Goal: Complete application form: Complete application form

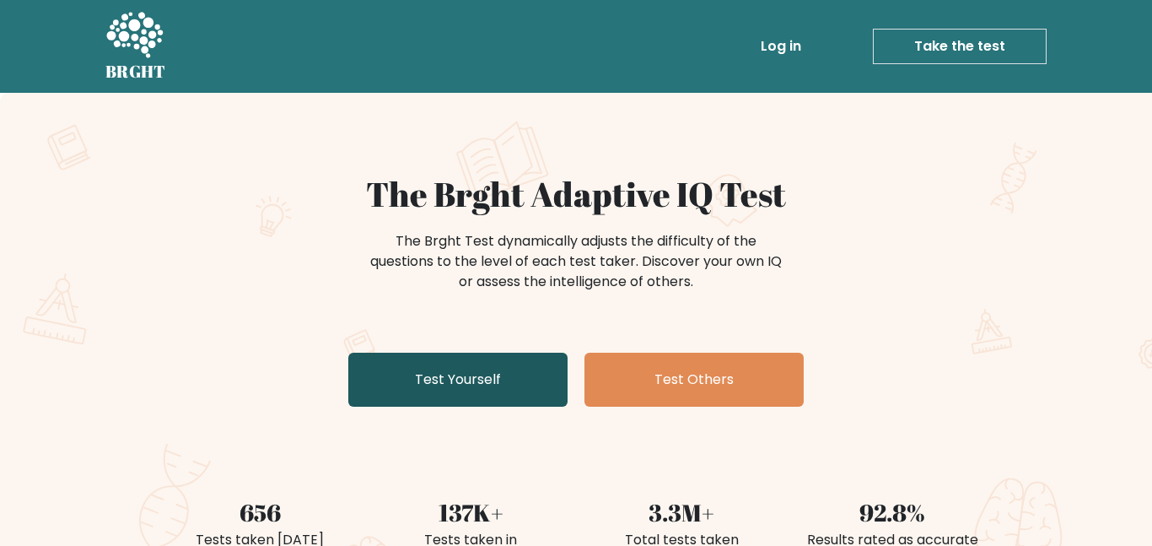
click at [475, 380] on link "Test Yourself" at bounding box center [457, 379] width 219 height 54
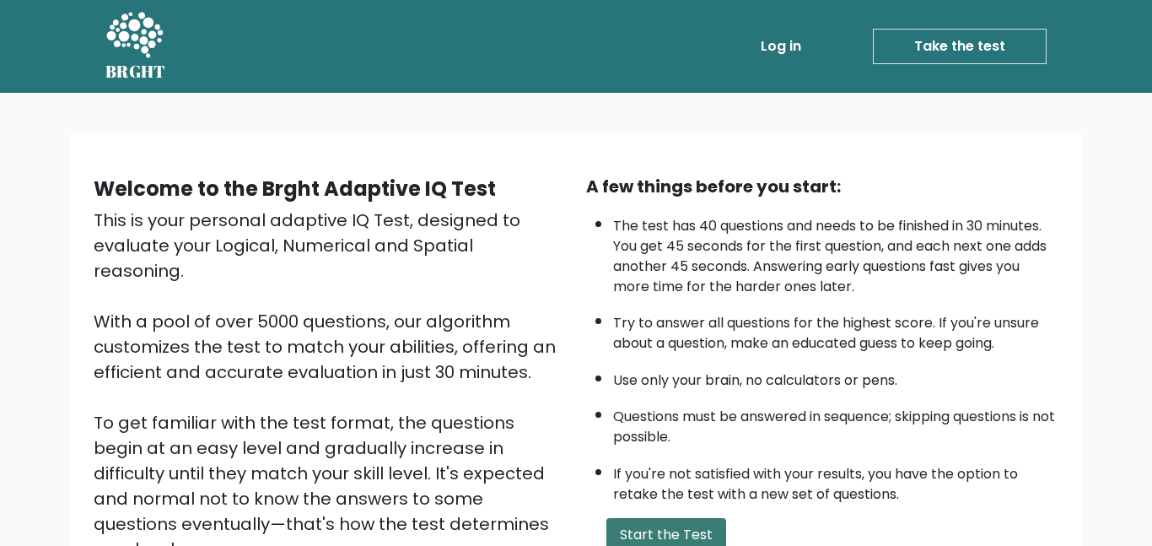
click at [642, 540] on button "Start the Test" at bounding box center [666, 535] width 120 height 34
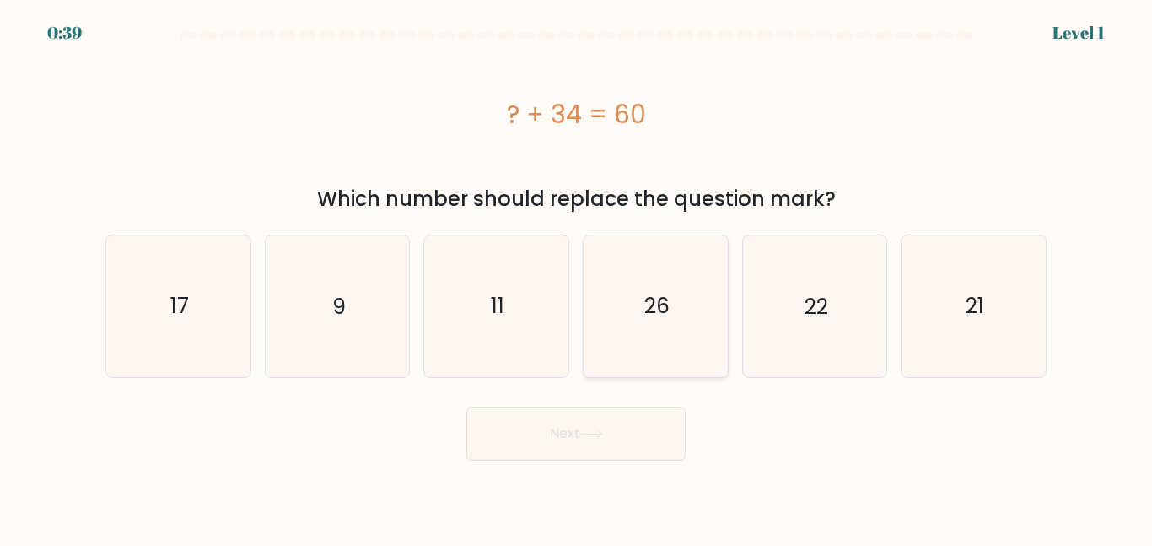
click at [657, 298] on text "26" at bounding box center [656, 306] width 25 height 30
click at [577, 277] on input "d. 26" at bounding box center [576, 275] width 1 height 4
radio input "true"
click at [548, 428] on button "Next" at bounding box center [575, 433] width 219 height 54
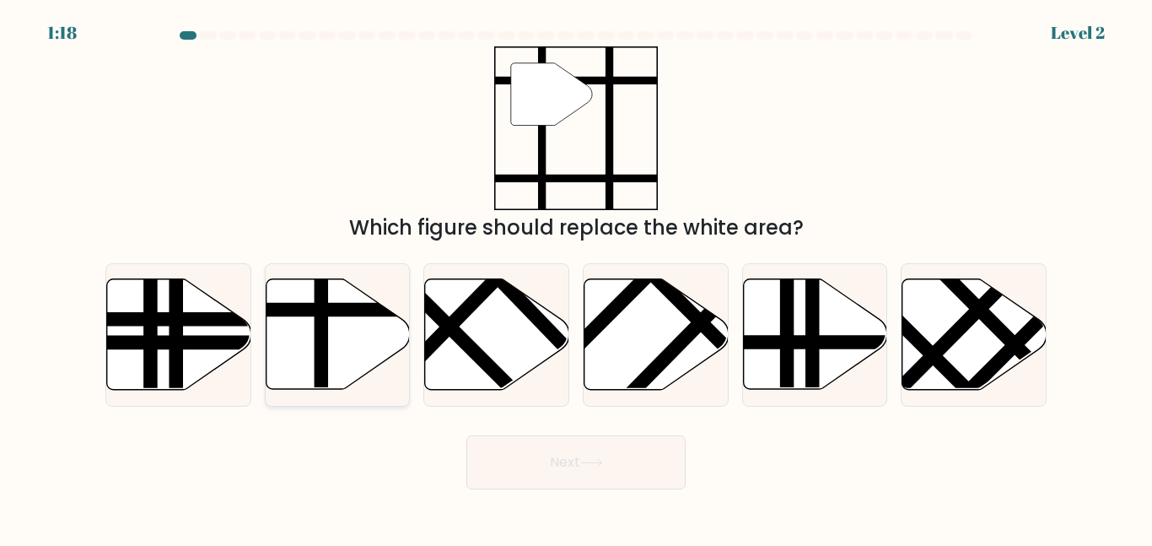
click at [321, 352] on line at bounding box center [321, 395] width 0 height 290
click at [576, 277] on input "b." at bounding box center [576, 275] width 1 height 4
radio input "true"
click at [497, 441] on button "Next" at bounding box center [575, 462] width 219 height 54
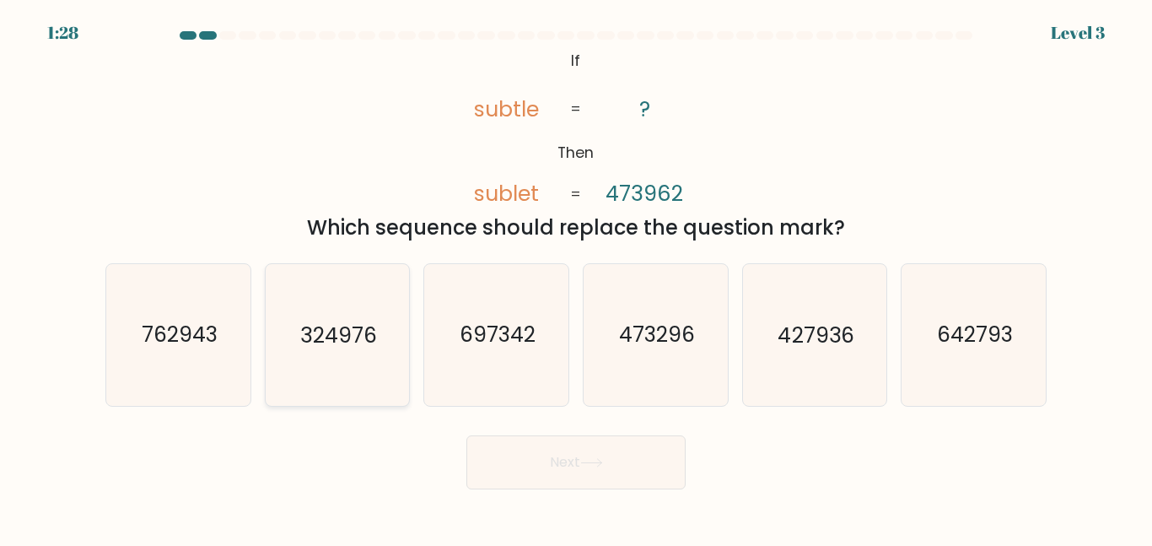
click at [361, 322] on text "324976" at bounding box center [339, 335] width 76 height 30
click at [576, 277] on input "b. 324976" at bounding box center [576, 275] width 1 height 4
radio input "true"
click at [510, 467] on button "Next" at bounding box center [575, 462] width 219 height 54
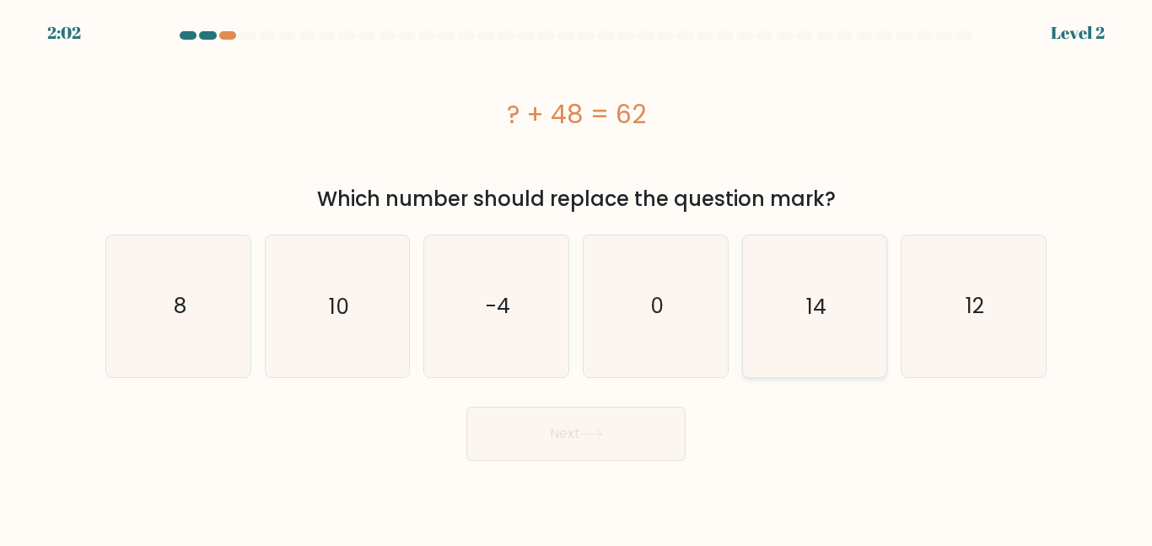
click at [787, 298] on icon "14" at bounding box center [814, 305] width 141 height 141
click at [577, 277] on input "e. 14" at bounding box center [576, 275] width 1 height 4
radio input "true"
click at [535, 450] on button "Next" at bounding box center [575, 433] width 219 height 54
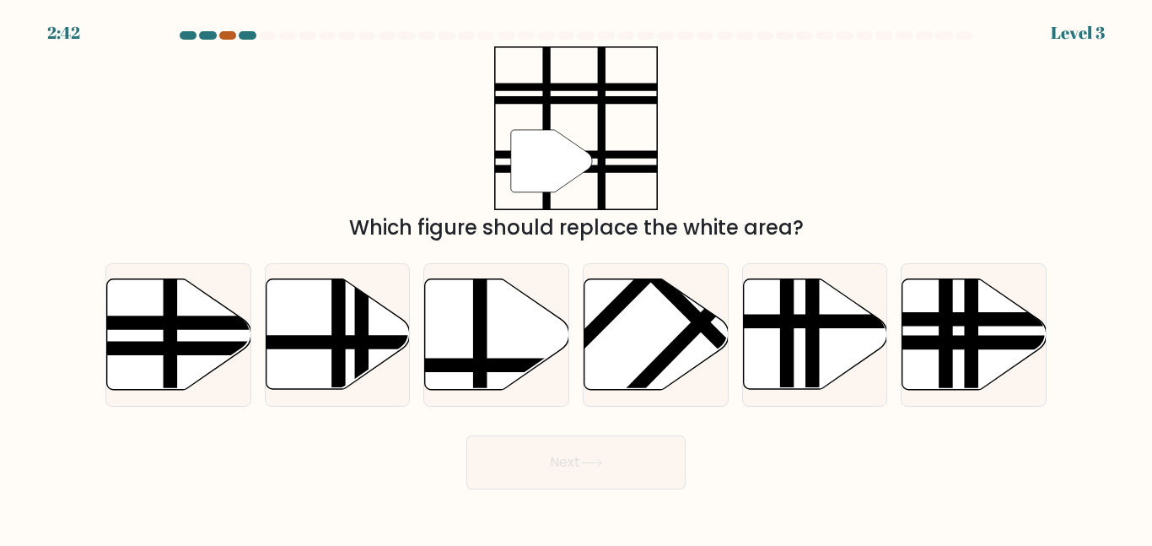
click at [229, 39] on div at bounding box center [227, 35] width 17 height 8
click at [777, 321] on line at bounding box center [858, 321] width 290 height 0
click at [577, 277] on input "e." at bounding box center [576, 275] width 1 height 4
radio input "true"
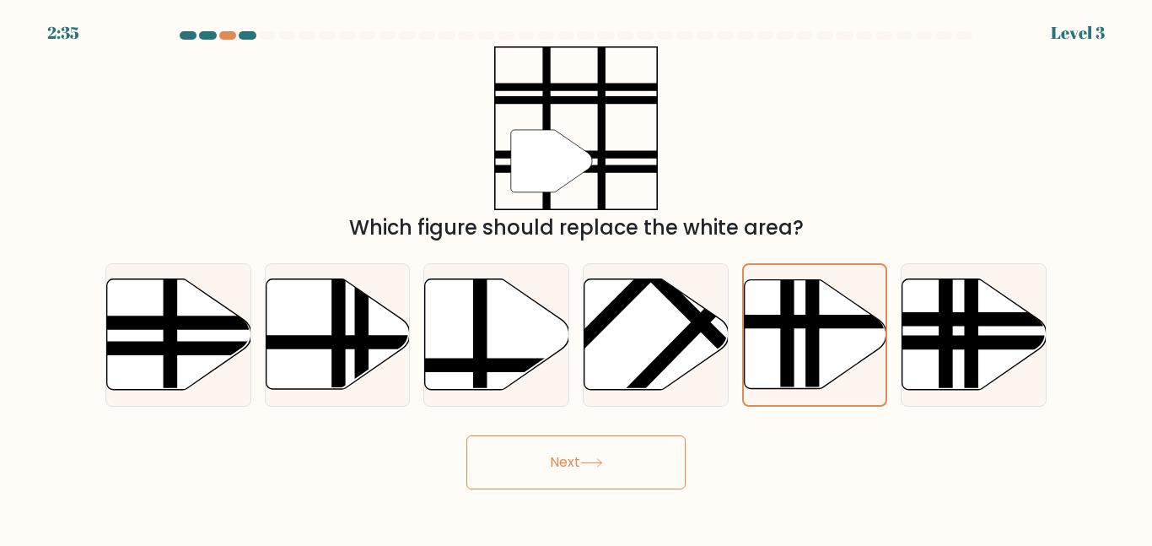
click at [588, 444] on button "Next" at bounding box center [575, 462] width 219 height 54
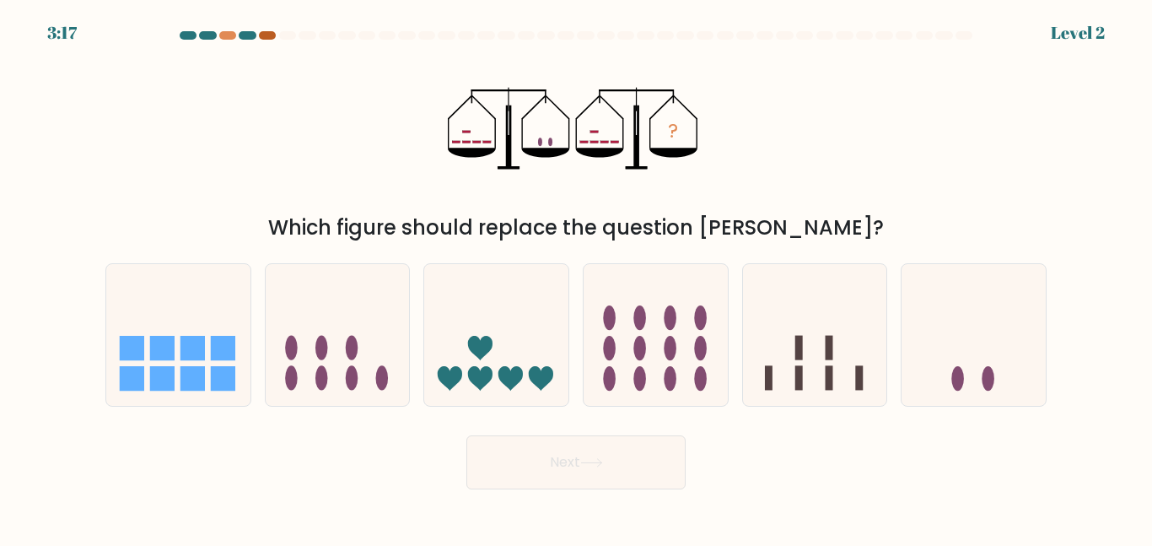
click at [261, 38] on div at bounding box center [267, 35] width 17 height 8
click at [923, 367] on icon at bounding box center [973, 334] width 144 height 119
click at [577, 277] on input "f." at bounding box center [576, 275] width 1 height 4
radio input "true"
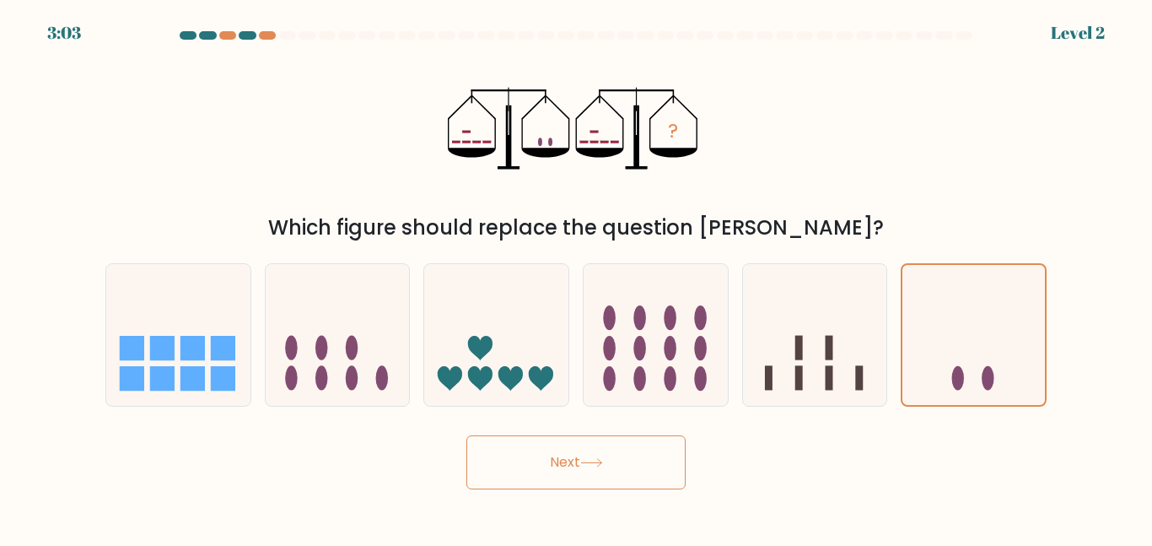
click at [578, 487] on button "Next" at bounding box center [575, 462] width 219 height 54
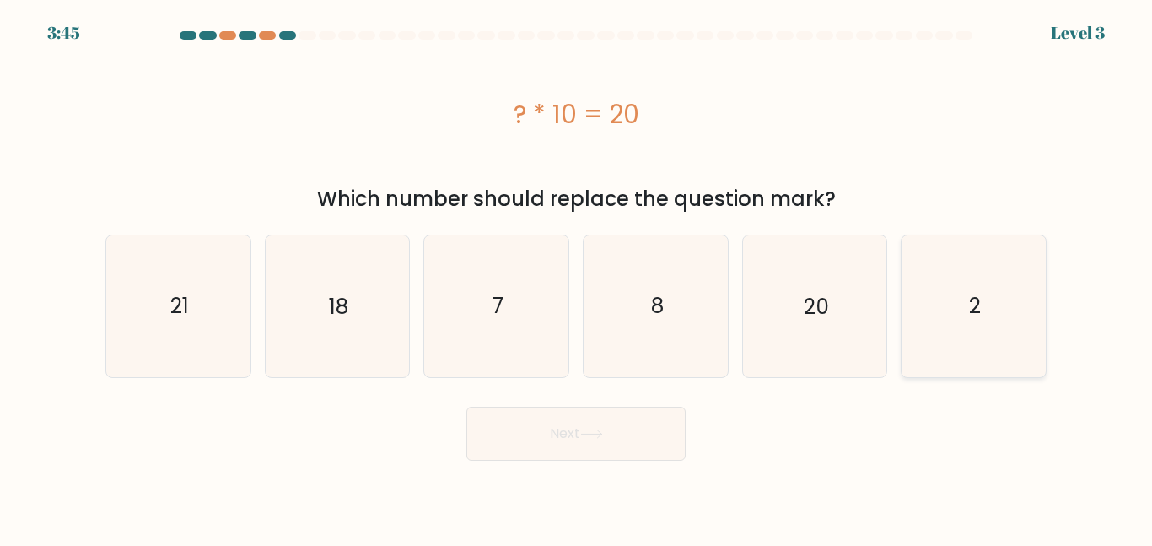
click at [1025, 324] on icon "2" at bounding box center [973, 305] width 141 height 141
click at [577, 277] on input "f. 2" at bounding box center [576, 275] width 1 height 4
radio input "true"
click at [497, 453] on button "Next" at bounding box center [575, 433] width 219 height 54
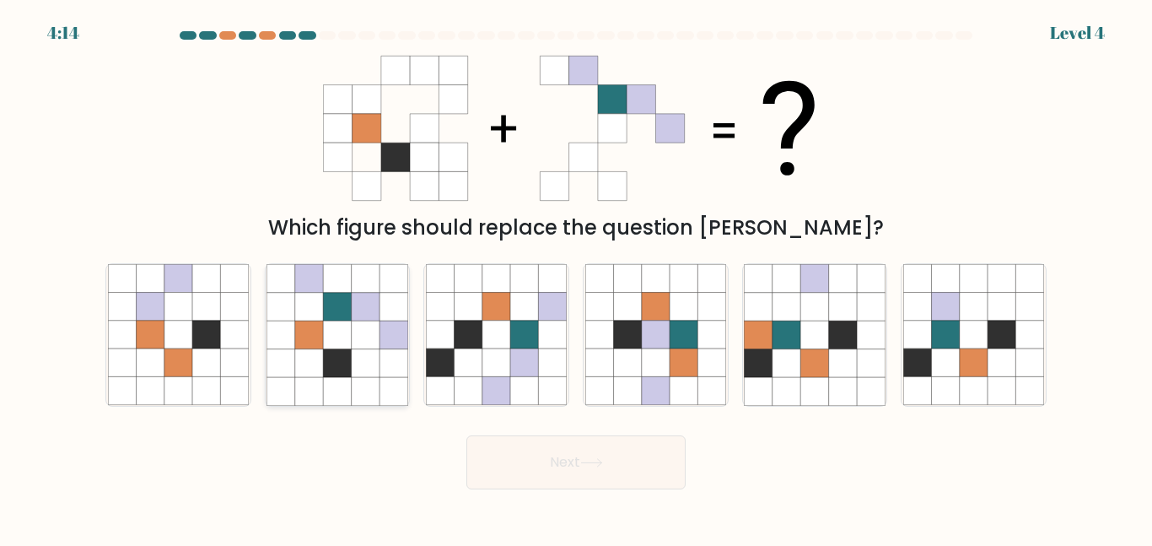
click at [342, 373] on icon at bounding box center [337, 363] width 28 height 28
click at [576, 277] on input "b." at bounding box center [576, 275] width 1 height 4
radio input "true"
click at [523, 466] on button "Next" at bounding box center [575, 462] width 219 height 54
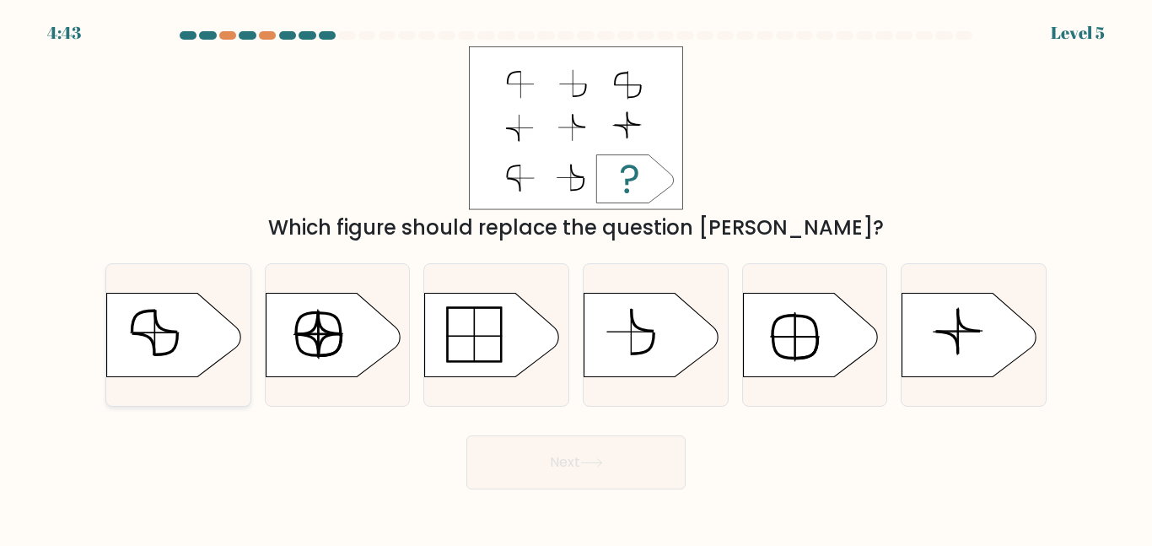
click at [162, 325] on icon at bounding box center [174, 335] width 135 height 84
click at [576, 277] on input "a." at bounding box center [576, 275] width 1 height 4
radio input "true"
click at [548, 439] on button "Next" at bounding box center [575, 462] width 219 height 54
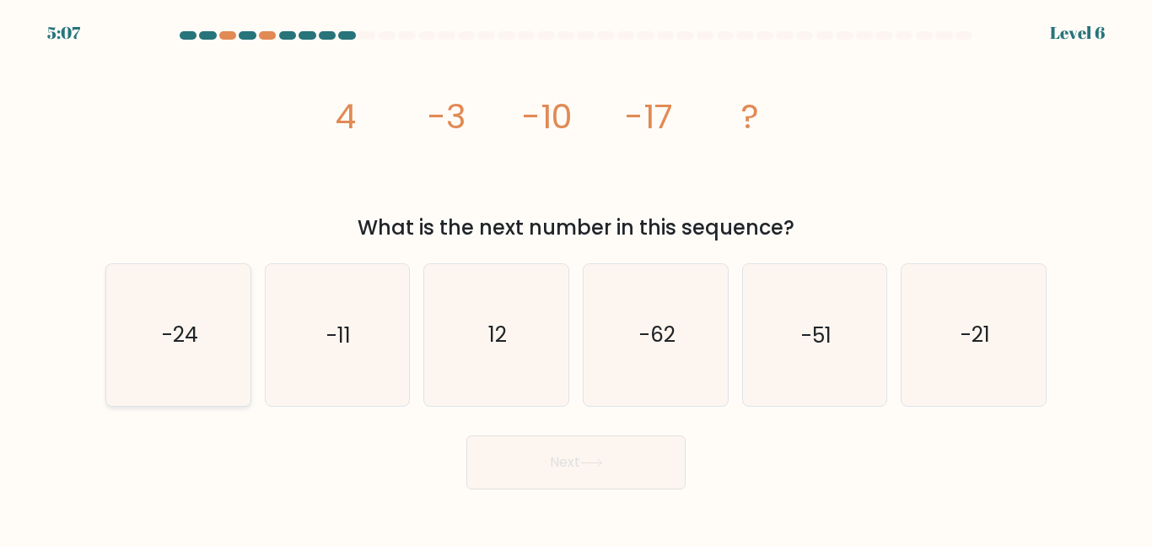
click at [200, 314] on icon "-24" at bounding box center [178, 334] width 141 height 141
click at [576, 277] on input "a. -24" at bounding box center [576, 275] width 1 height 4
radio input "true"
click at [504, 465] on button "Next" at bounding box center [575, 462] width 219 height 54
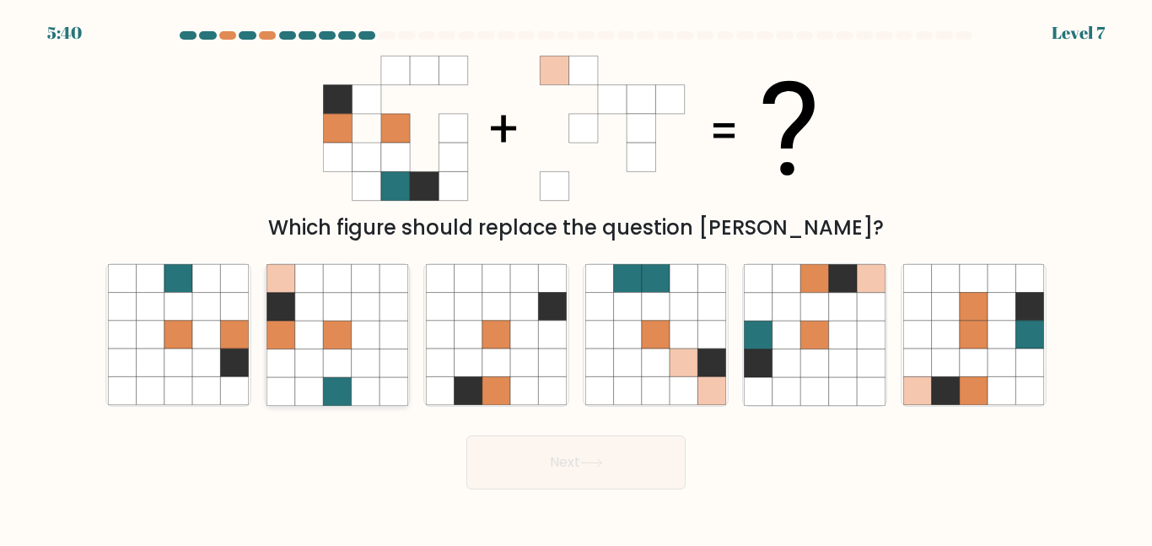
click at [316, 302] on icon at bounding box center [309, 307] width 28 height 28
click at [576, 277] on input "b." at bounding box center [576, 275] width 1 height 4
radio input "true"
click at [538, 464] on button "Next" at bounding box center [575, 462] width 219 height 54
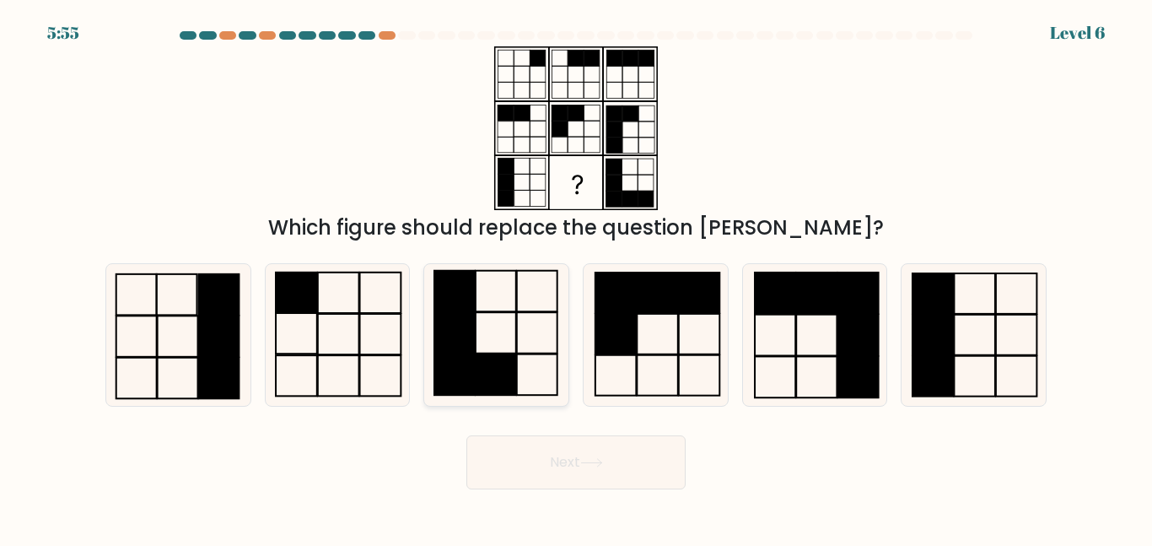
click at [483, 321] on icon at bounding box center [496, 334] width 141 height 141
click at [576, 277] on input "c." at bounding box center [576, 275] width 1 height 4
radio input "true"
click at [488, 469] on button "Next" at bounding box center [575, 462] width 219 height 54
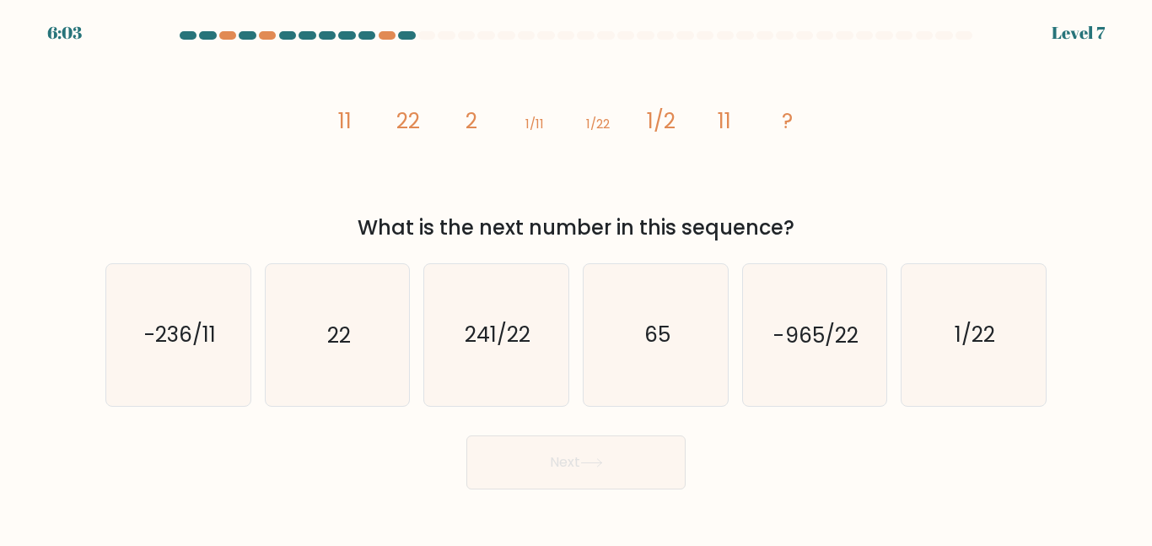
click at [488, 469] on button "Next" at bounding box center [575, 462] width 219 height 54
click at [296, 347] on icon "22" at bounding box center [336, 334] width 141 height 141
click at [576, 277] on input "b. 22" at bounding box center [576, 275] width 1 height 4
radio input "true"
click at [525, 472] on button "Next" at bounding box center [575, 462] width 219 height 54
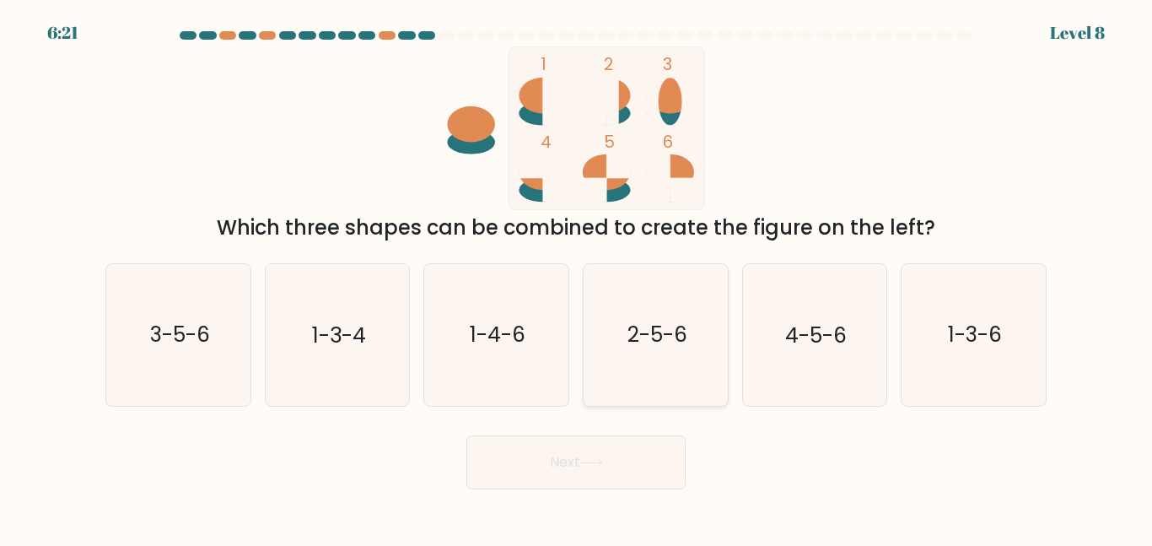
click at [466, 435] on button "Next" at bounding box center [575, 462] width 219 height 54
click at [787, 323] on text "4-5-6" at bounding box center [816, 335] width 62 height 30
click at [577, 277] on input "e. 4-5-6" at bounding box center [576, 275] width 1 height 4
radio input "true"
click at [539, 473] on button "Next" at bounding box center [575, 462] width 219 height 54
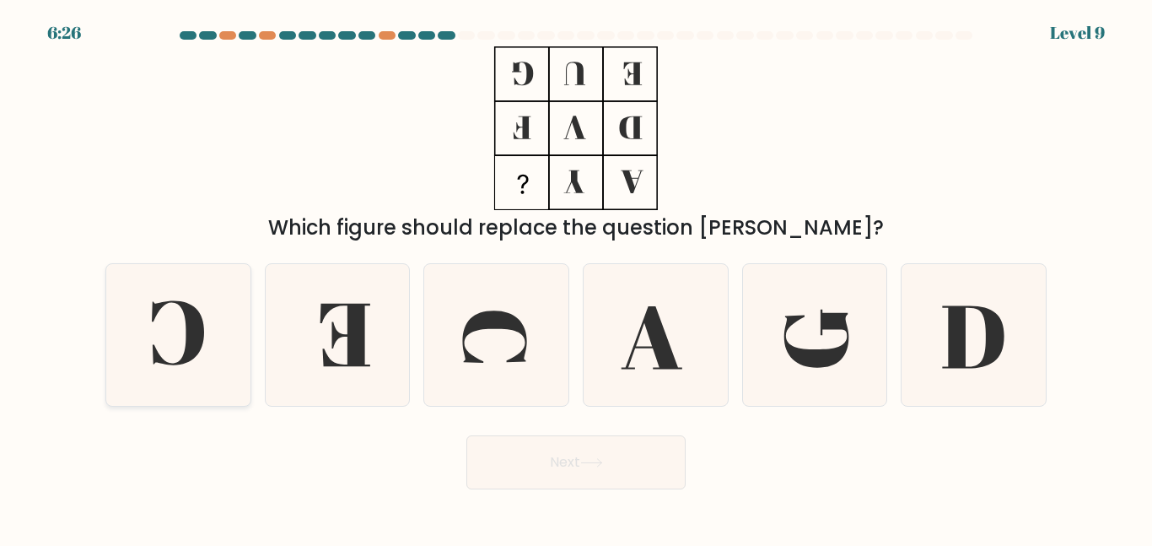
click at [169, 347] on icon at bounding box center [178, 334] width 141 height 141
click at [576, 277] on input "a." at bounding box center [576, 275] width 1 height 4
radio input "true"
click at [640, 454] on button "Next" at bounding box center [575, 462] width 219 height 54
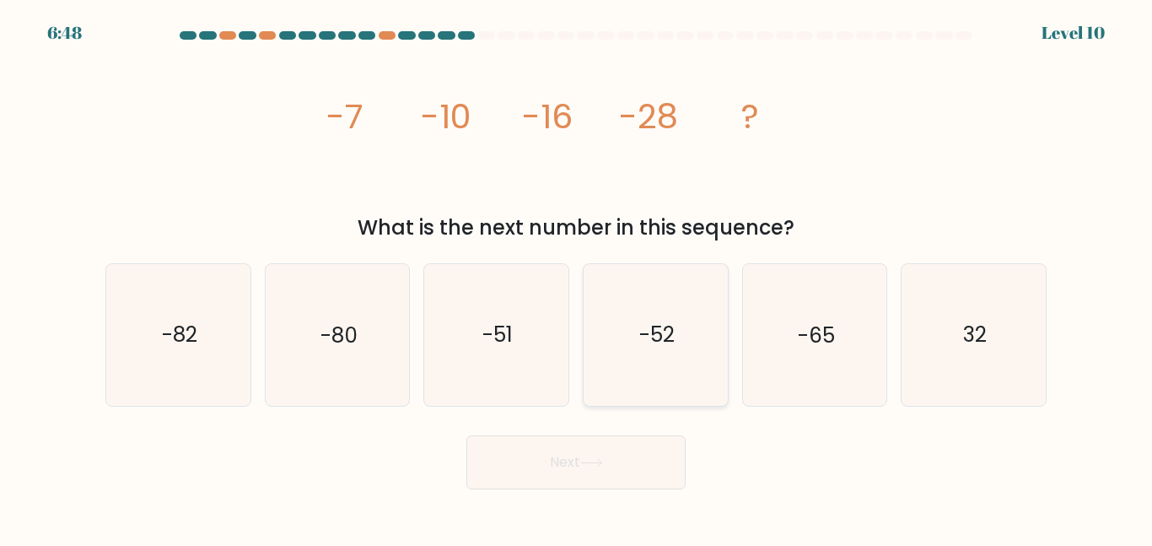
click at [657, 344] on text "-52" at bounding box center [656, 335] width 35 height 30
click at [577, 277] on input "d. -52" at bounding box center [576, 275] width 1 height 4
radio input "true"
click at [551, 456] on button "Next" at bounding box center [575, 462] width 219 height 54
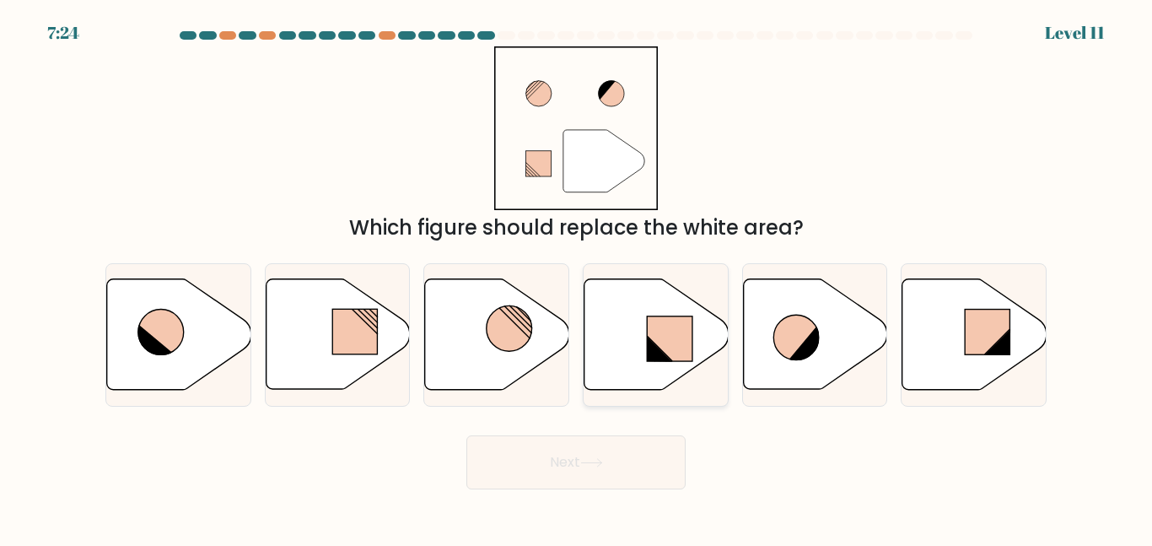
click at [670, 364] on icon at bounding box center [656, 334] width 144 height 110
click at [577, 277] on input "d." at bounding box center [576, 275] width 1 height 4
radio input "true"
click at [549, 470] on button "Next" at bounding box center [575, 462] width 219 height 54
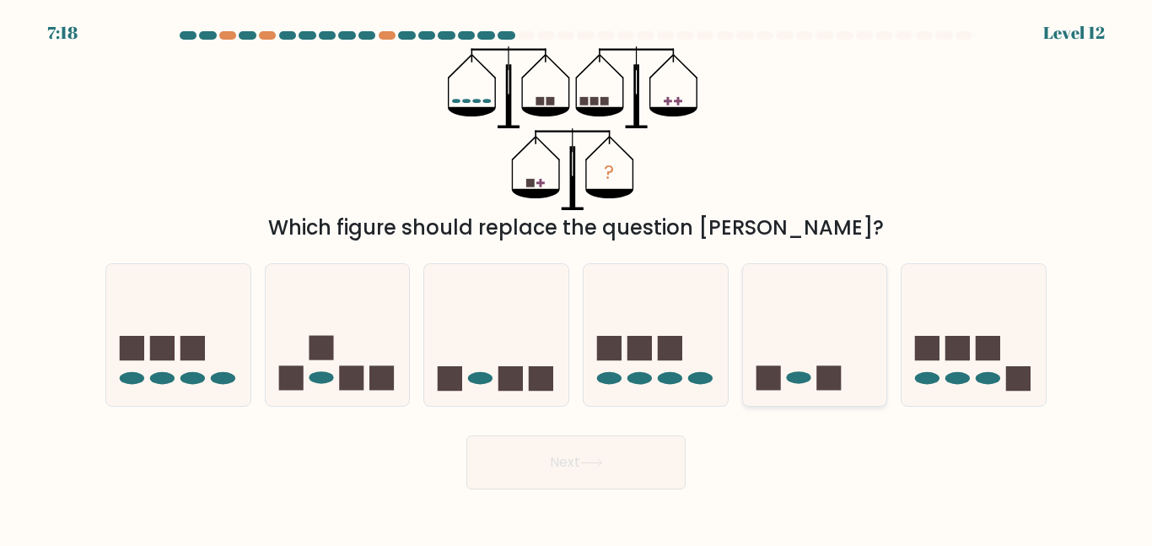
click at [819, 363] on icon at bounding box center [815, 334] width 144 height 119
click at [577, 277] on input "e." at bounding box center [576, 275] width 1 height 4
radio input "true"
click at [547, 460] on button "Next" at bounding box center [575, 462] width 219 height 54
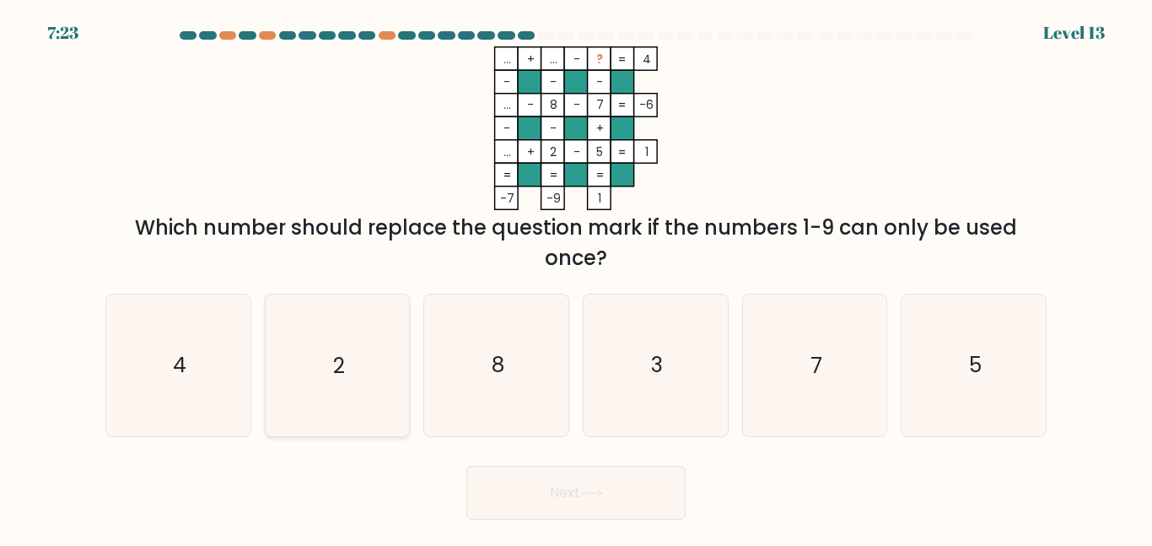
click at [306, 335] on icon "2" at bounding box center [336, 364] width 141 height 141
click at [576, 277] on input "b. 2" at bounding box center [576, 275] width 1 height 4
radio input "true"
click at [546, 495] on button "Next" at bounding box center [575, 492] width 219 height 54
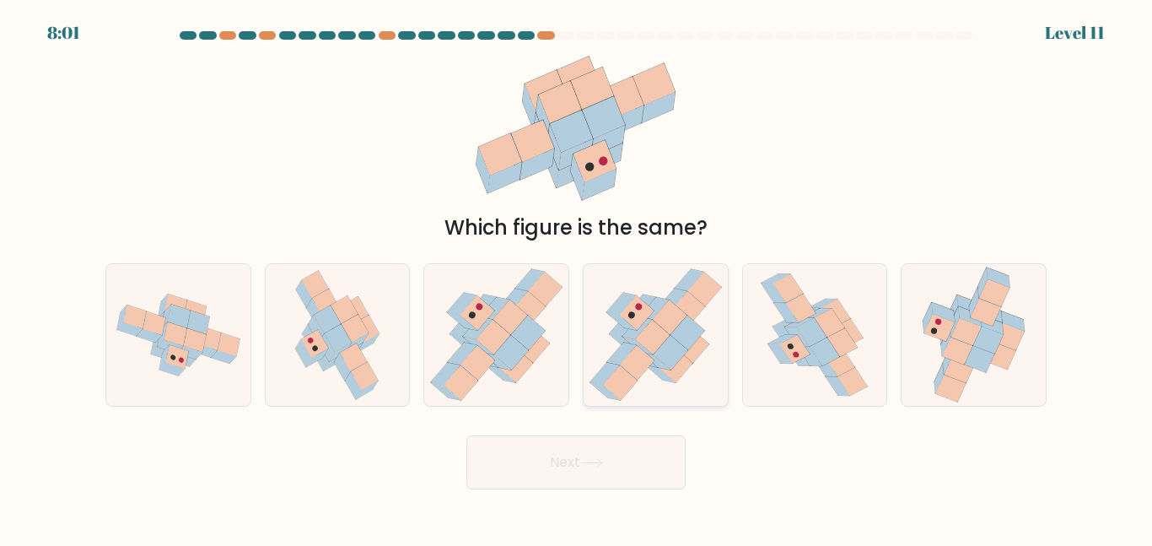
click at [663, 364] on icon at bounding box center [656, 361] width 30 height 18
click at [577, 277] on input "d." at bounding box center [576, 275] width 1 height 4
radio input "true"
click at [598, 458] on icon at bounding box center [591, 462] width 23 height 9
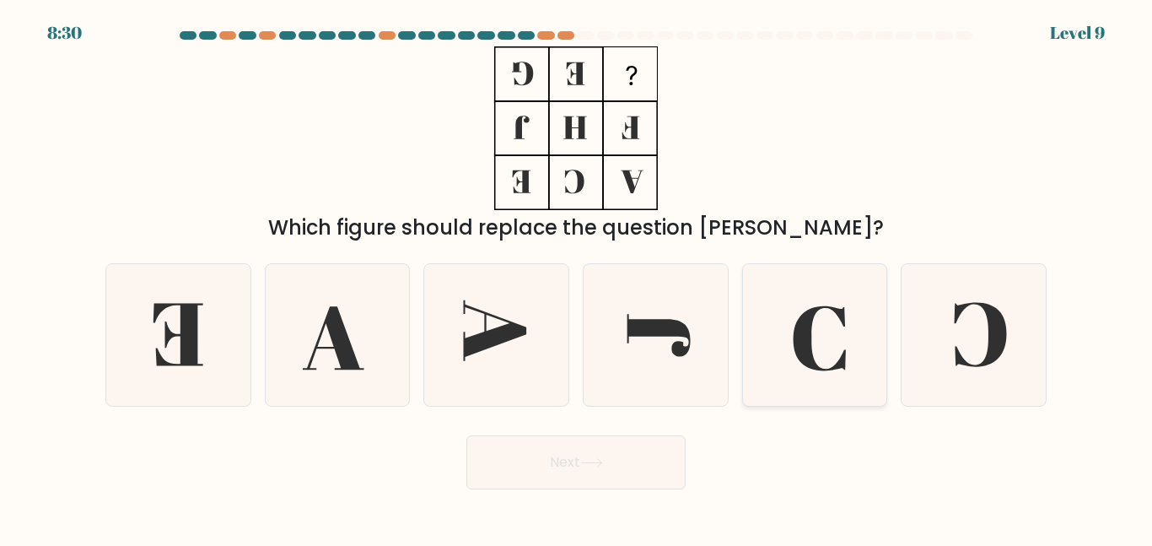
click at [784, 340] on icon at bounding box center [814, 334] width 141 height 141
click at [577, 277] on input "e." at bounding box center [576, 275] width 1 height 4
radio input "true"
click at [515, 455] on button "Next" at bounding box center [575, 462] width 219 height 54
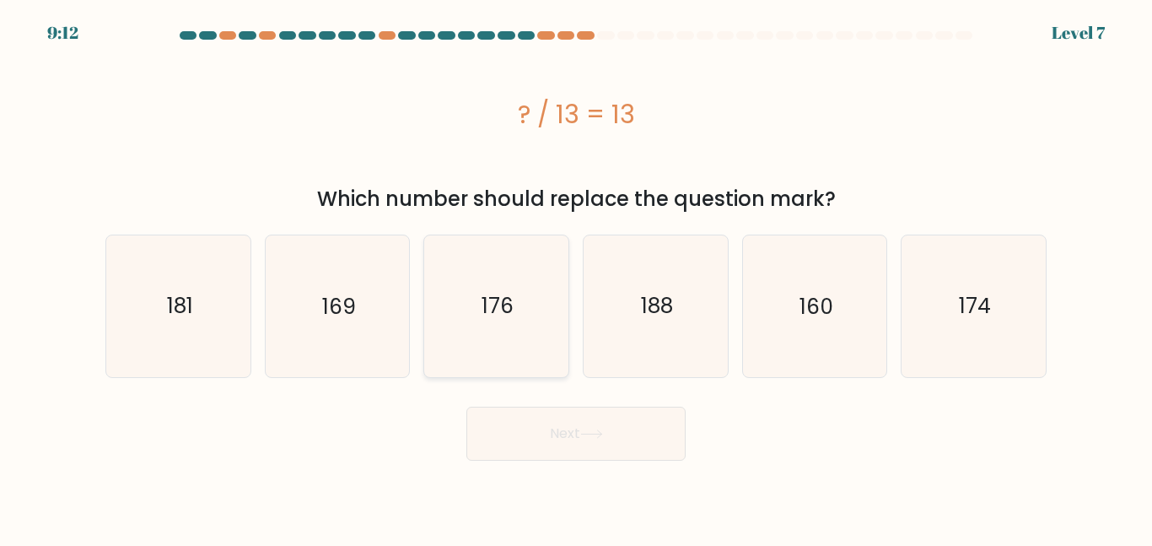
click at [526, 303] on icon "176" at bounding box center [496, 305] width 141 height 141
click at [576, 277] on input "c. 176" at bounding box center [576, 275] width 1 height 4
radio input "true"
click at [500, 427] on button "Next" at bounding box center [575, 433] width 219 height 54
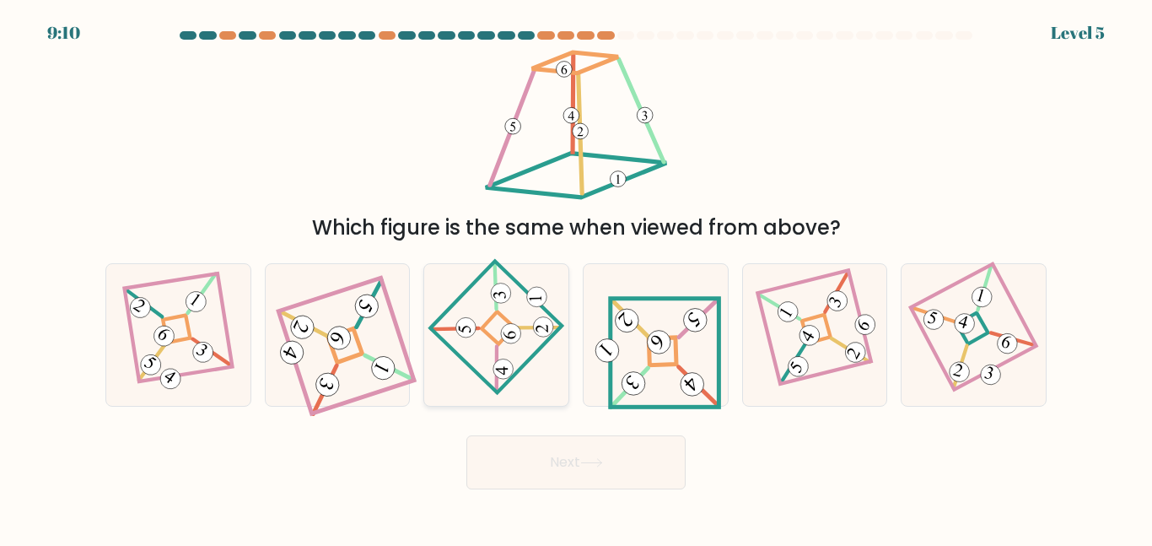
click at [502, 350] on icon at bounding box center [496, 334] width 97 height 113
click at [576, 277] on input "c." at bounding box center [576, 275] width 1 height 4
radio input "true"
click at [504, 480] on button "Next" at bounding box center [575, 462] width 219 height 54
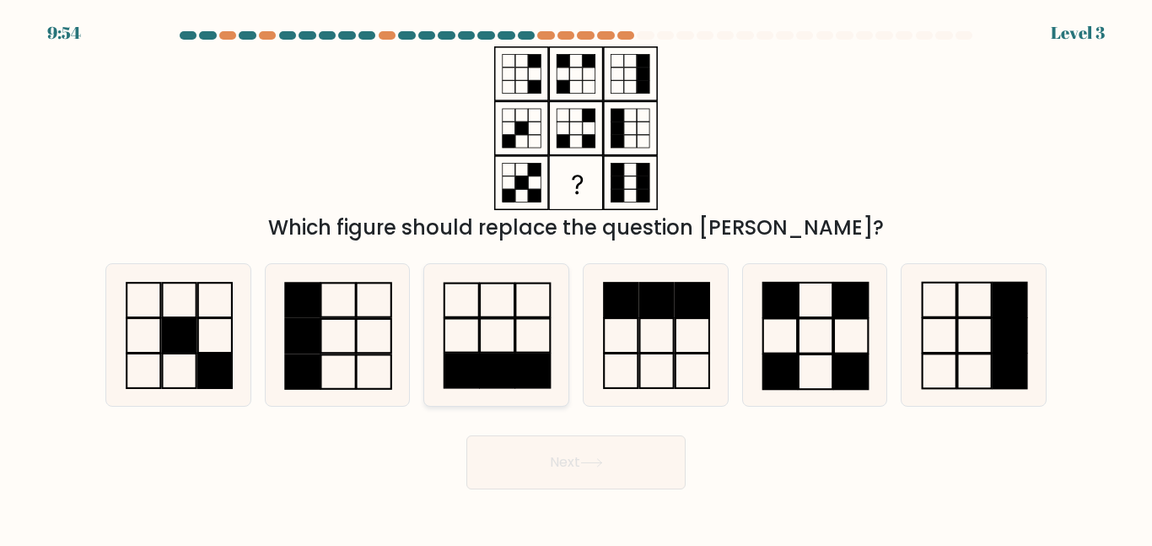
click at [500, 369] on rect at bounding box center [497, 371] width 35 height 34
click at [576, 277] on input "c." at bounding box center [576, 275] width 1 height 4
radio input "true"
click at [503, 467] on button "Next" at bounding box center [575, 462] width 219 height 54
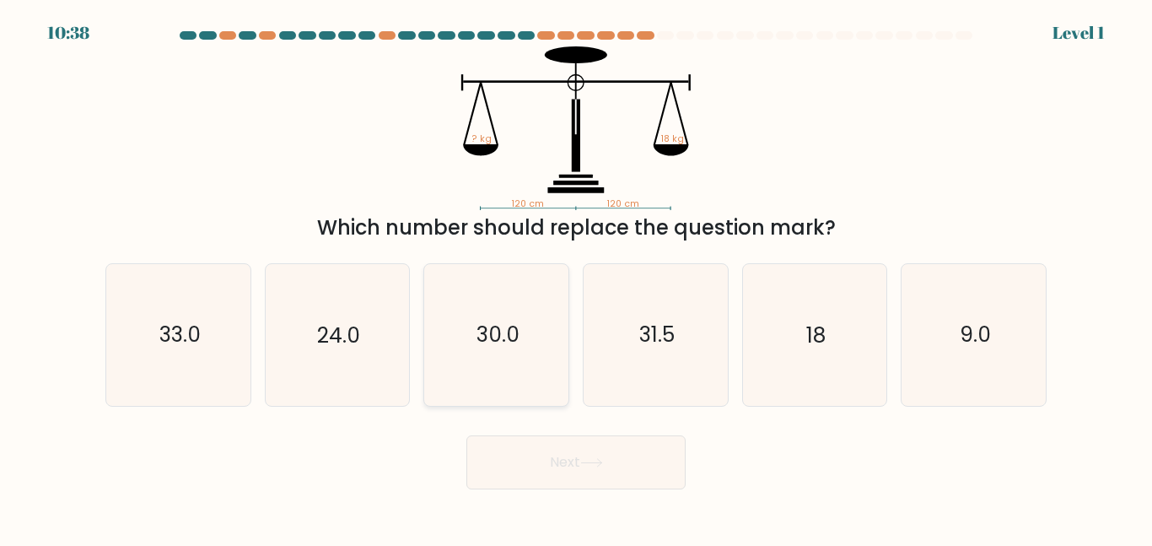
click at [492, 360] on icon "30.0" at bounding box center [496, 334] width 141 height 141
click at [576, 277] on input "c. 30.0" at bounding box center [576, 275] width 1 height 4
radio input "true"
click at [508, 451] on button "Next" at bounding box center [575, 462] width 219 height 54
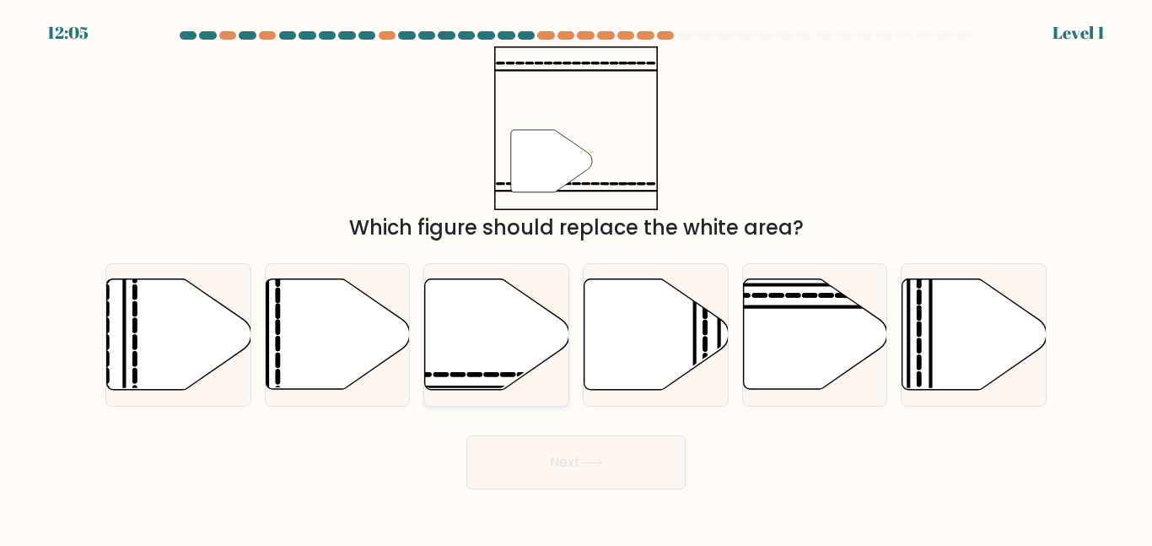
click at [496, 384] on icon at bounding box center [497, 334] width 144 height 110
click at [576, 277] on input "c." at bounding box center [576, 275] width 1 height 4
radio input "true"
click at [523, 465] on button "Next" at bounding box center [575, 462] width 219 height 54
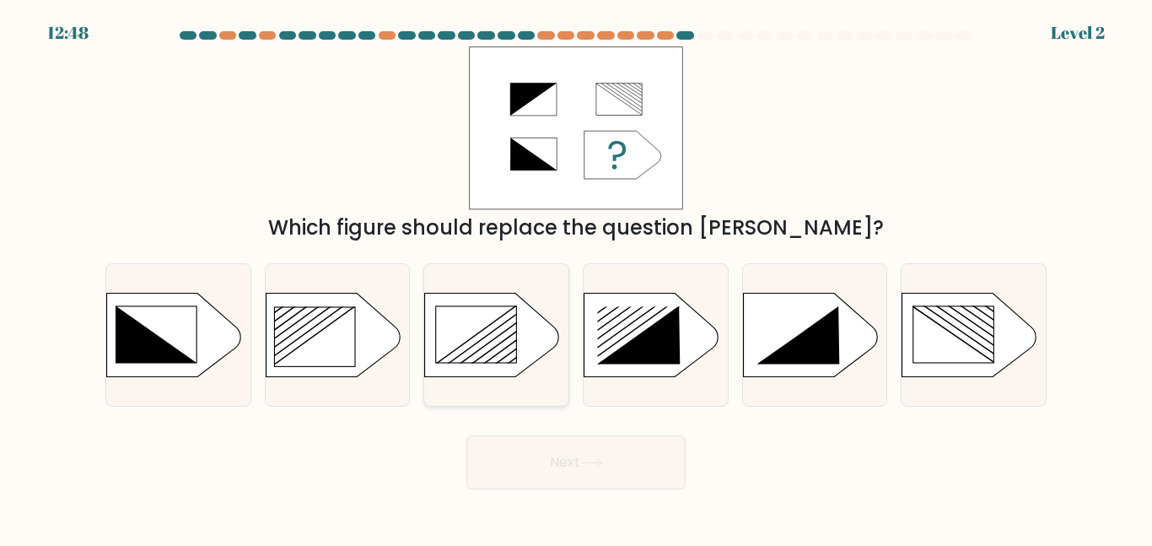
click at [503, 369] on rect at bounding box center [403, 283] width 374 height 285
click at [576, 277] on input "c." at bounding box center [576, 275] width 1 height 4
radio input "true"
click at [516, 458] on button "Next" at bounding box center [575, 462] width 219 height 54
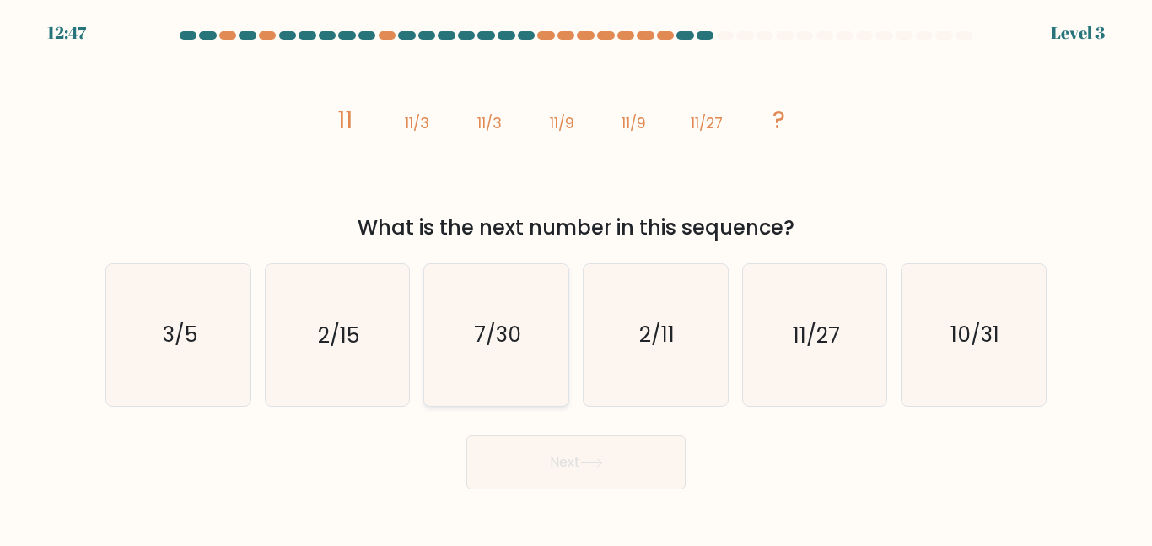
click at [481, 316] on icon "7/30" at bounding box center [496, 334] width 141 height 141
click at [576, 277] on input "c. 7/30" at bounding box center [576, 275] width 1 height 4
radio input "true"
click at [504, 436] on button "Next" at bounding box center [575, 462] width 219 height 54
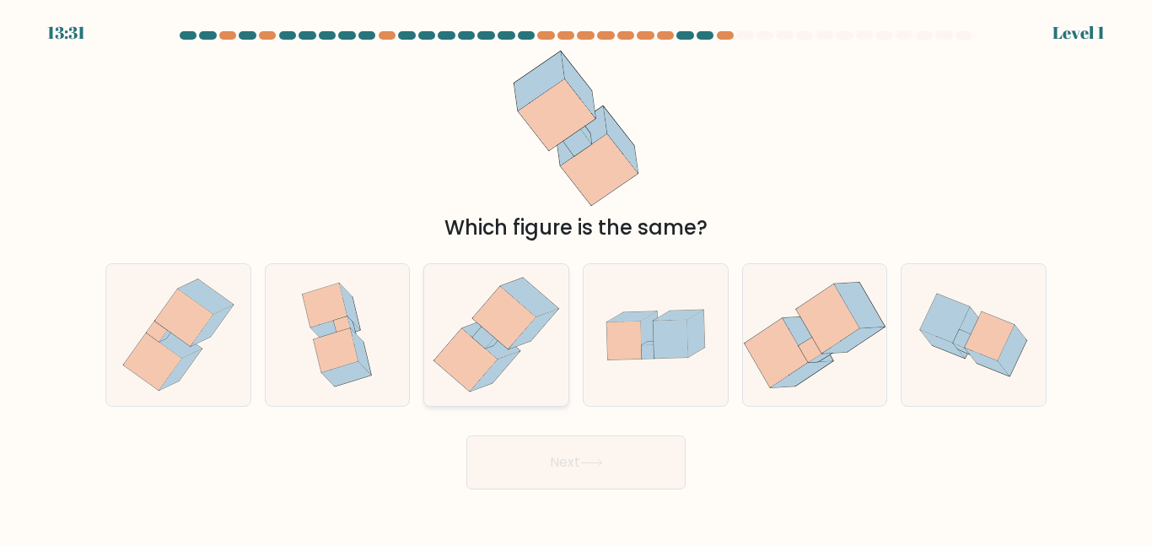
click at [493, 375] on icon at bounding box center [494, 372] width 49 height 40
click at [576, 277] on input "c." at bounding box center [576, 275] width 1 height 4
radio input "true"
click at [529, 461] on button "Next" at bounding box center [575, 462] width 219 height 54
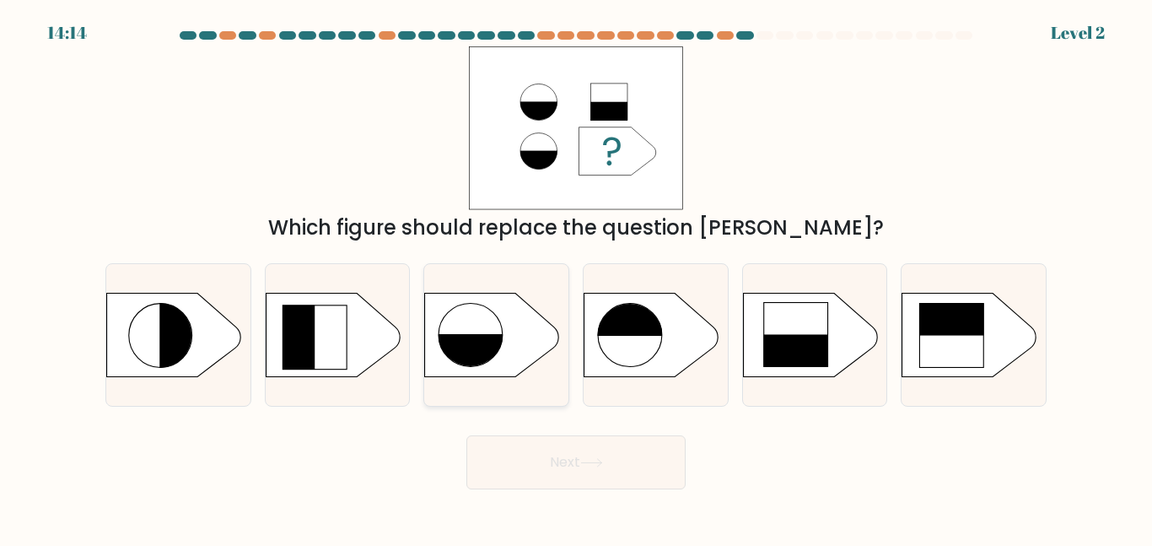
click at [510, 343] on rect at bounding box center [474, 370] width 73 height 73
click at [576, 277] on input "c." at bounding box center [576, 275] width 1 height 4
radio input "true"
click at [538, 454] on button "Next" at bounding box center [575, 462] width 219 height 54
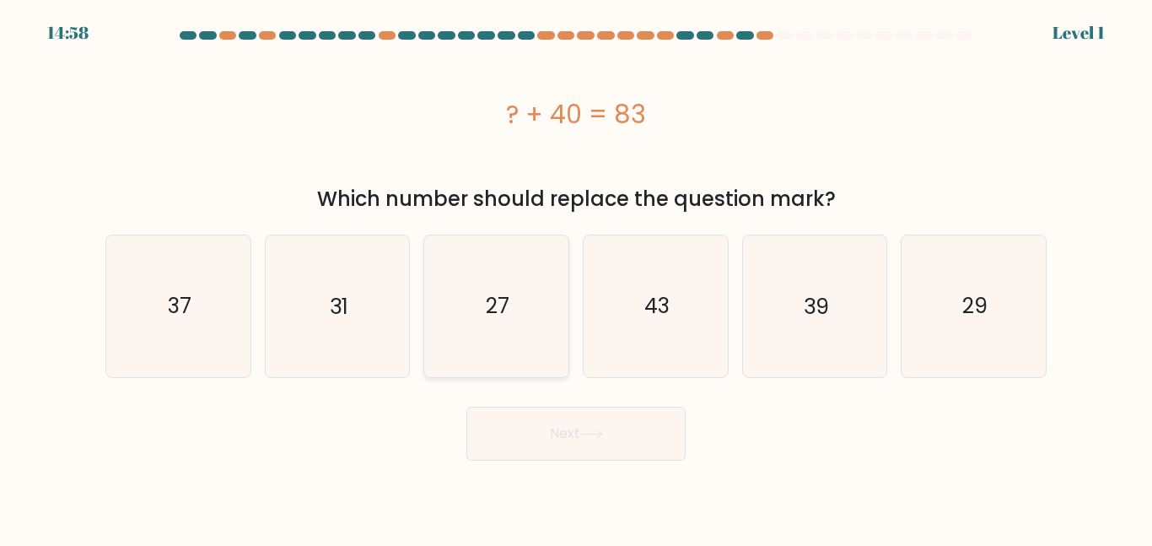
click at [509, 334] on icon "27" at bounding box center [496, 305] width 141 height 141
click at [576, 277] on input "c. 27" at bounding box center [576, 275] width 1 height 4
radio input "true"
click at [535, 435] on button "Next" at bounding box center [575, 433] width 219 height 54
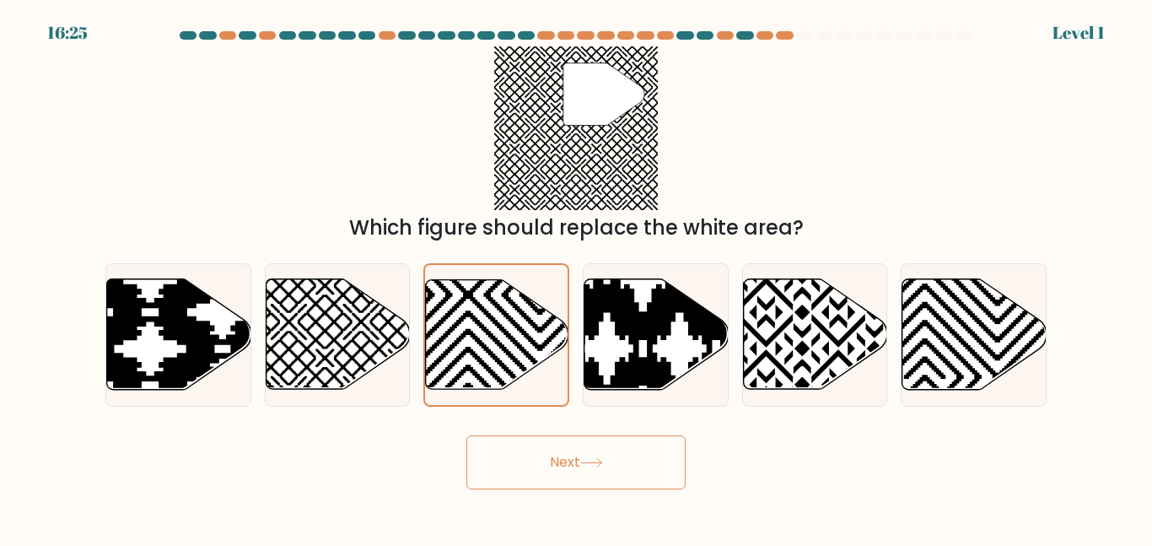
click at [528, 448] on button "Next" at bounding box center [575, 462] width 219 height 54
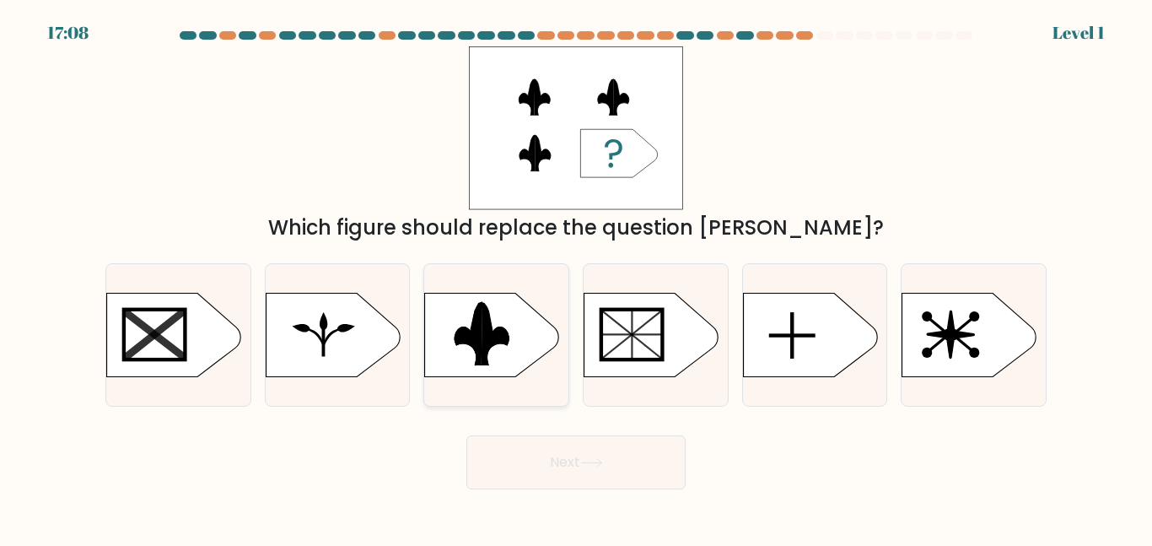
click at [502, 346] on rect at bounding box center [416, 290] width 374 height 285
click at [576, 277] on input "c." at bounding box center [576, 275] width 1 height 4
radio input "true"
click at [502, 451] on button "Next" at bounding box center [575, 462] width 219 height 54
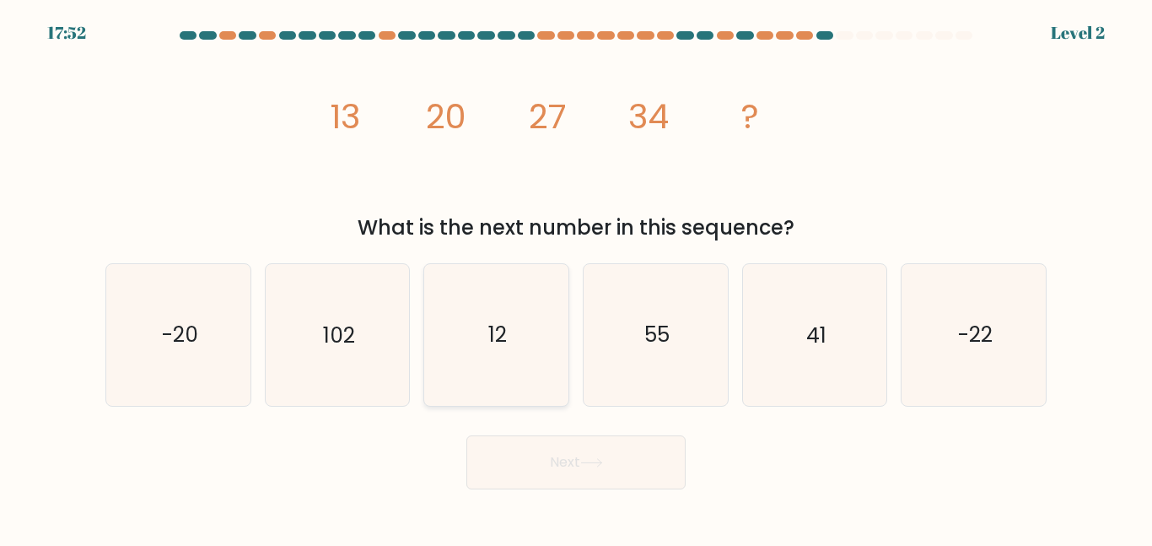
click at [464, 339] on icon "12" at bounding box center [496, 334] width 141 height 141
click at [576, 277] on input "c. 12" at bounding box center [576, 275] width 1 height 4
radio input "true"
click at [526, 30] on div "17:43 Level 2" at bounding box center [576, 23] width 1152 height 46
